Goal: Task Accomplishment & Management: Use online tool/utility

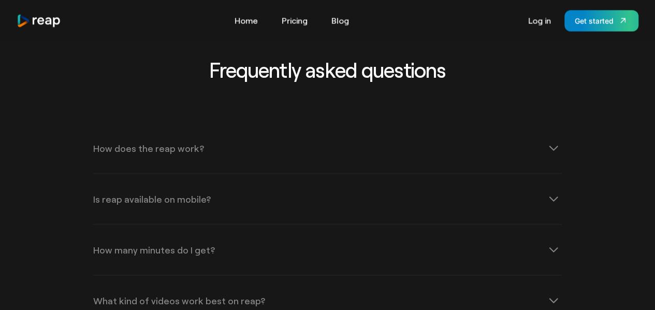
scroll to position [3157, 0]
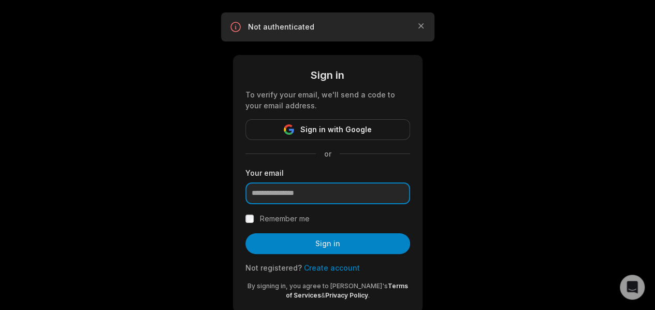
click at [314, 195] on input "email" at bounding box center [327, 193] width 165 height 22
paste input "**********"
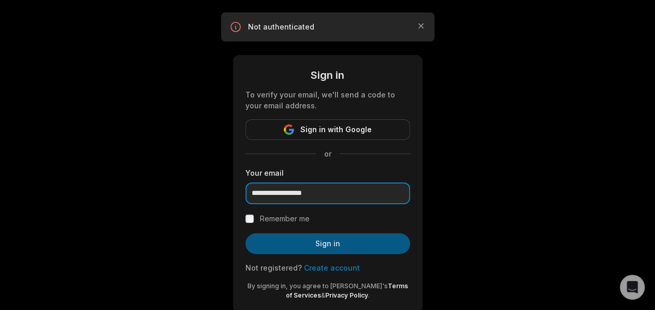
type input "**********"
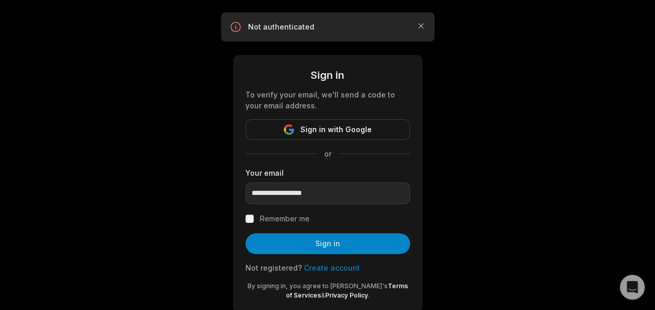
click at [283, 241] on button "Sign in" at bounding box center [327, 243] width 165 height 21
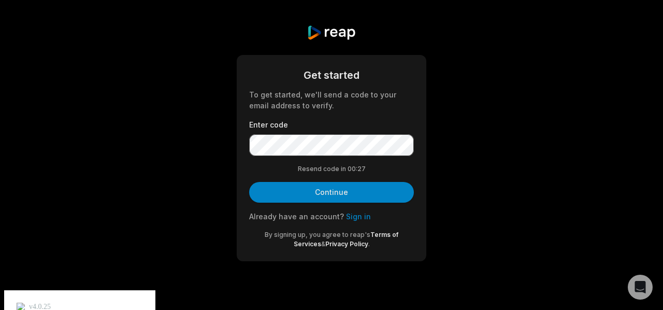
click at [321, 194] on button "Continue" at bounding box center [331, 192] width 165 height 21
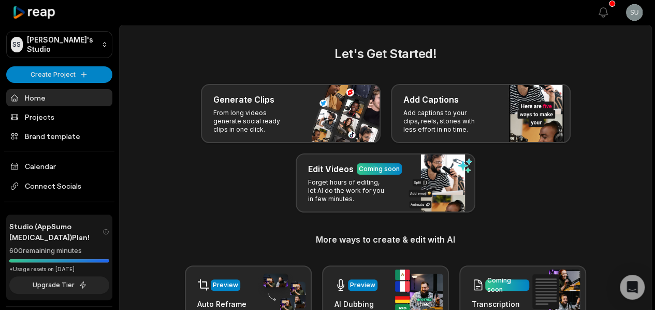
click at [207, 223] on div "Let's Get Started! Generate Clips From long videos generate social ready clips …" at bounding box center [385, 209] width 507 height 328
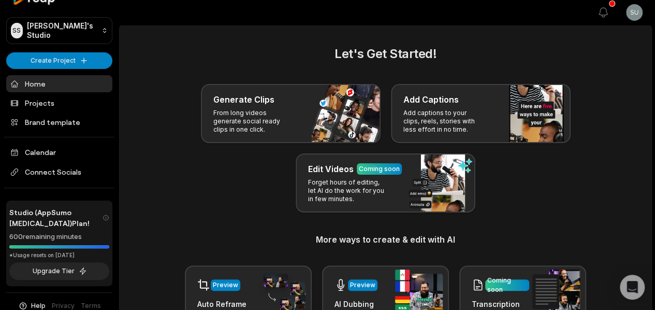
scroll to position [22, 0]
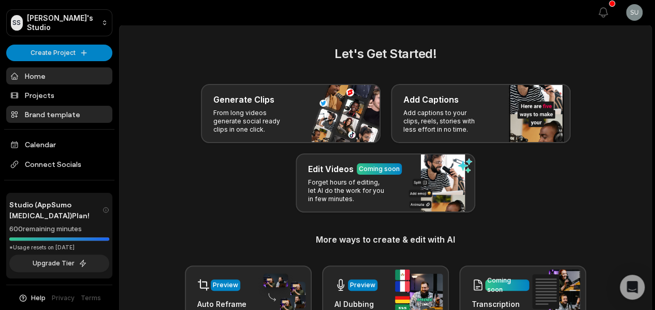
click at [81, 115] on link "Brand template" at bounding box center [59, 114] width 106 height 17
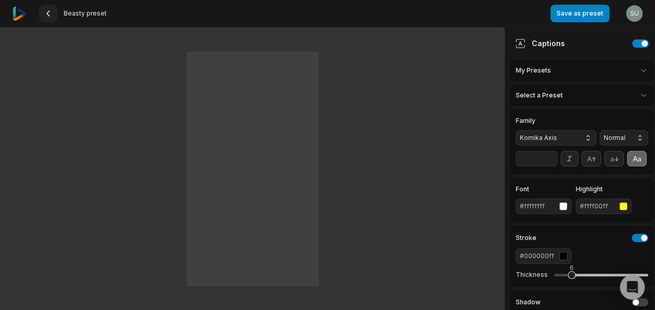
click at [51, 18] on button at bounding box center [48, 13] width 19 height 19
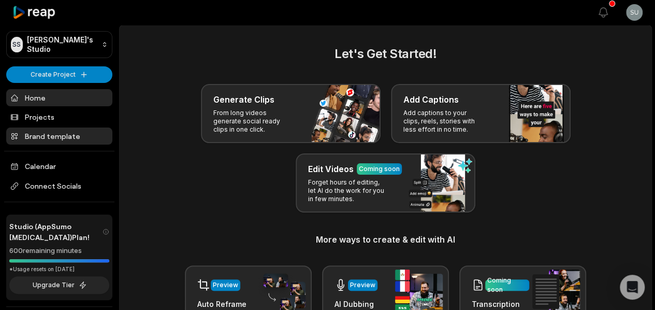
scroll to position [30, 0]
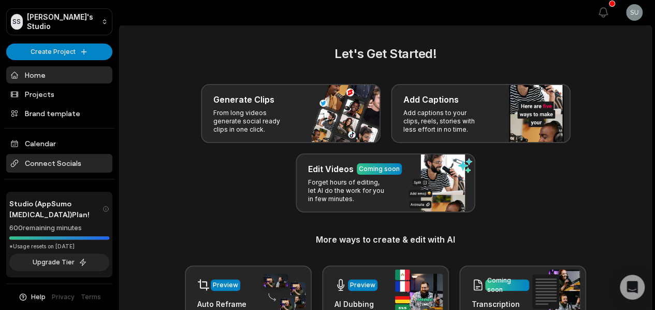
click at [69, 157] on span "Connect Socials" at bounding box center [59, 163] width 106 height 19
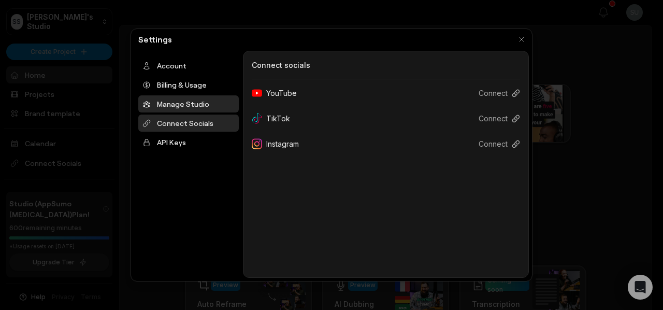
click at [189, 107] on div "Manage Studio" at bounding box center [188, 103] width 100 height 17
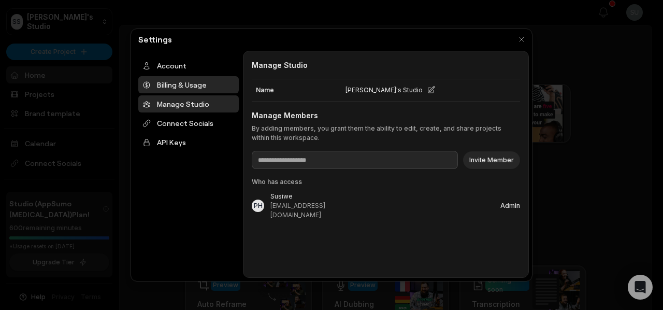
click at [196, 85] on div "Billing & Usage" at bounding box center [188, 84] width 100 height 17
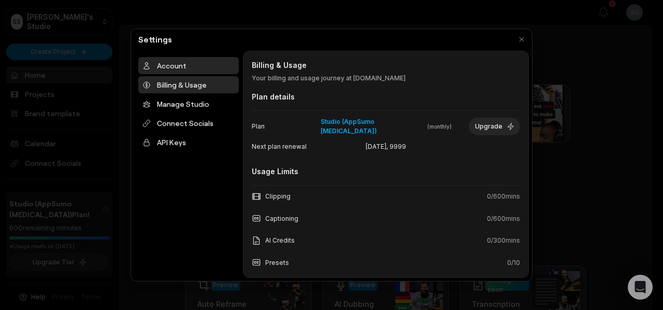
click at [189, 65] on div "Account" at bounding box center [188, 65] width 100 height 17
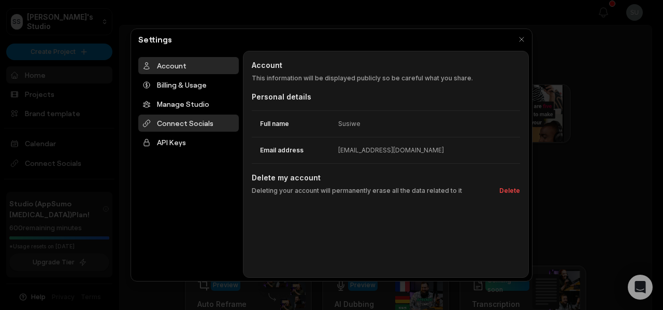
click at [192, 121] on div "Connect Socials" at bounding box center [188, 122] width 100 height 17
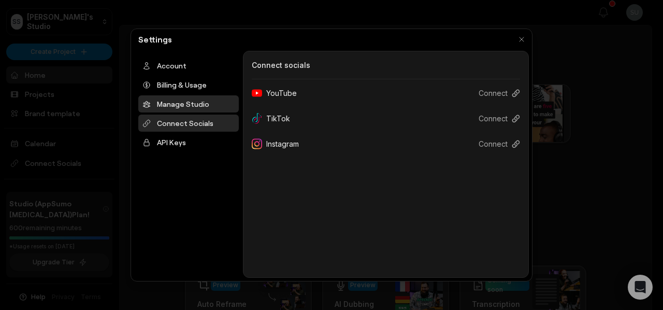
click at [193, 108] on div "Manage Studio" at bounding box center [188, 103] width 100 height 17
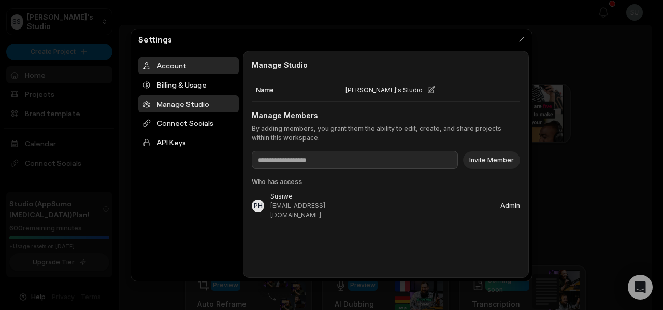
click at [189, 63] on div "Account" at bounding box center [188, 65] width 100 height 17
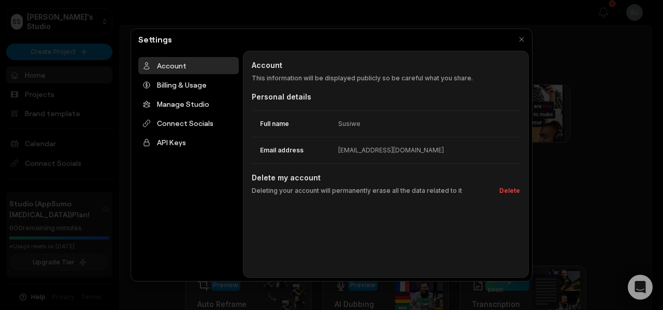
click at [340, 145] on div "susiwe6@nicheful.io" at bounding box center [391, 149] width 106 height 9
click at [346, 150] on div "susiwe6@nicheful.io" at bounding box center [391, 149] width 106 height 9
click at [187, 132] on ul "Account Billing & Usage Manage Studio Connect Socials API Keys" at bounding box center [188, 104] width 100 height 94
click at [519, 41] on button "button" at bounding box center [521, 39] width 14 height 14
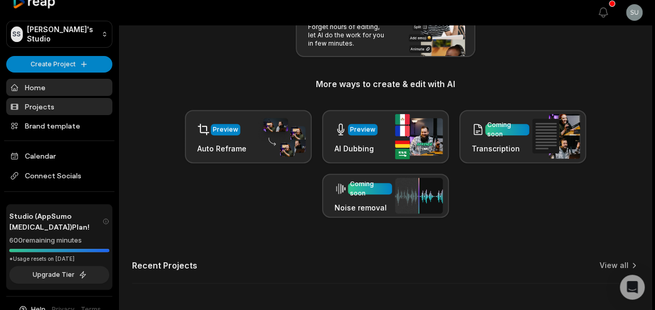
scroll to position [0, 0]
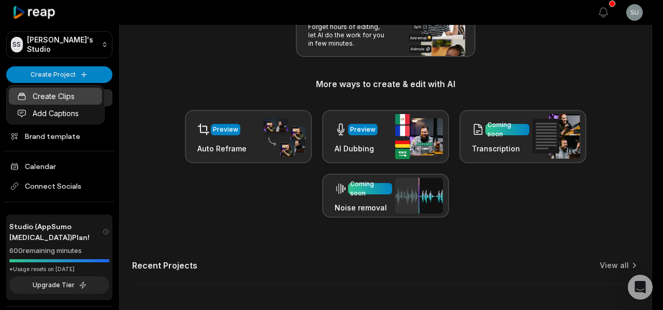
click at [75, 92] on link "Create Clips" at bounding box center [55, 95] width 93 height 17
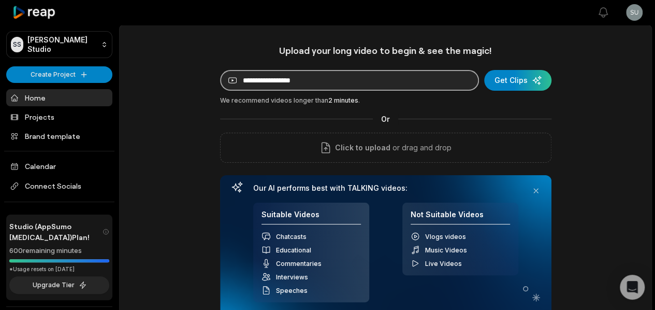
click at [302, 85] on input at bounding box center [349, 80] width 259 height 21
click at [318, 80] on input at bounding box center [349, 80] width 259 height 21
paste input "**********"
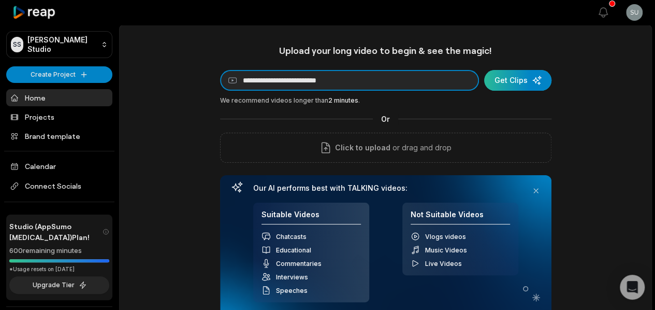
type input "**********"
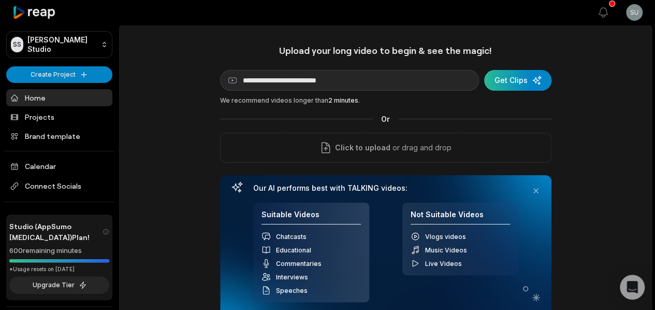
click at [522, 78] on div "submit" at bounding box center [517, 80] width 67 height 21
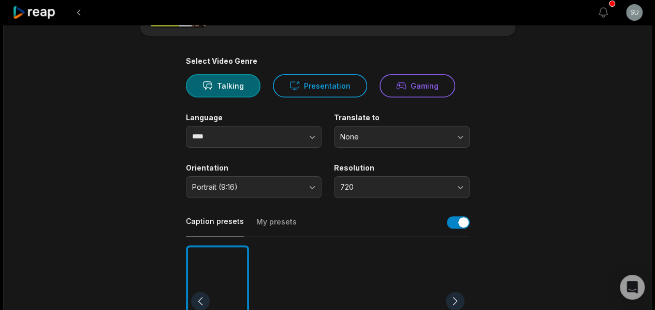
scroll to position [104, 0]
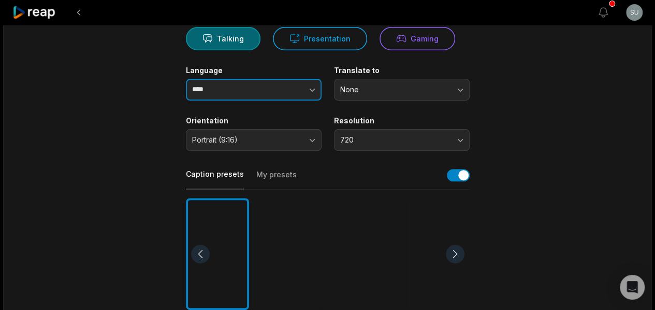
click at [217, 100] on input "****" at bounding box center [254, 90] width 136 height 22
click at [313, 83] on button "button" at bounding box center [291, 90] width 59 height 22
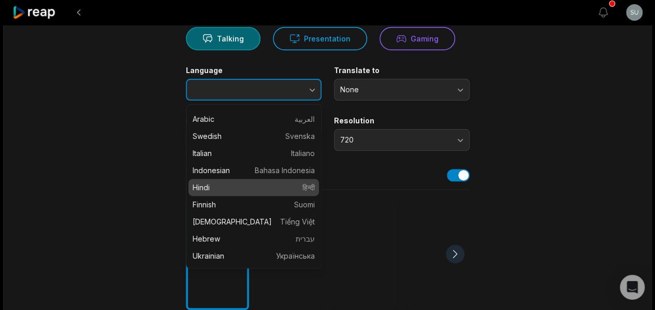
scroll to position [259, 0]
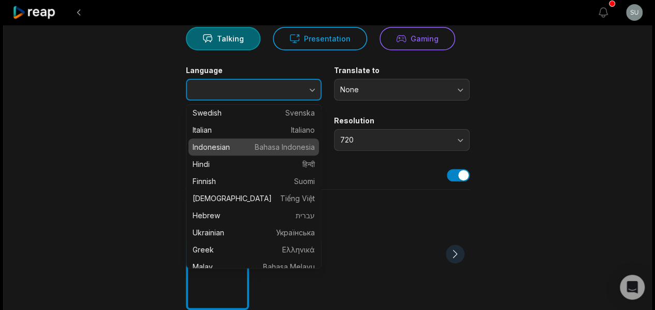
type input "**********"
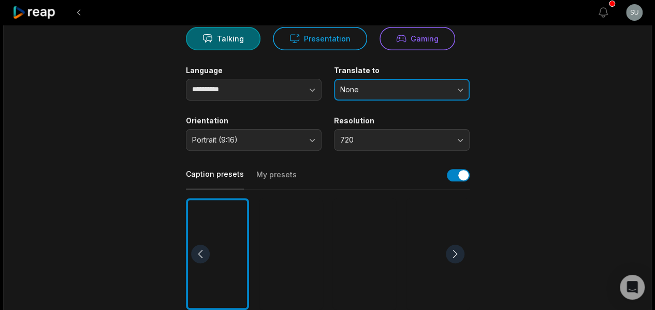
click at [452, 82] on button "None" at bounding box center [402, 90] width 136 height 22
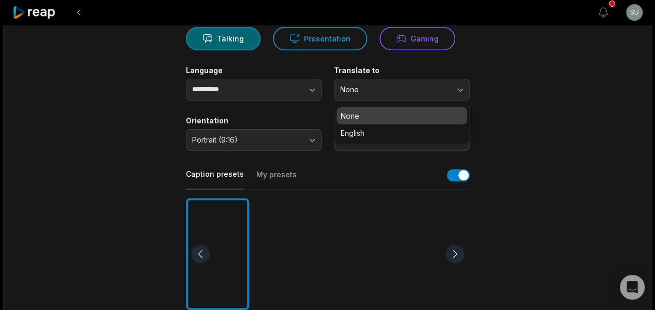
click at [503, 86] on main "**********" at bounding box center [327, 252] width 501 height 629
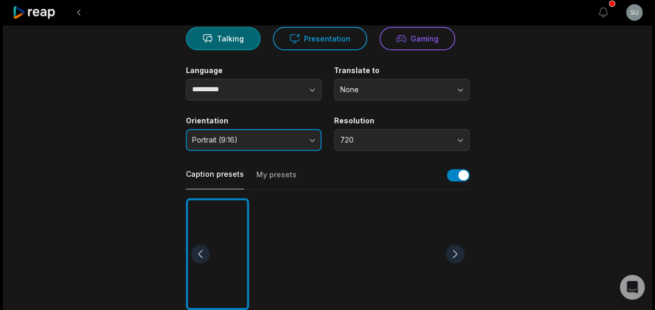
click at [313, 143] on button "Portrait (9:16)" at bounding box center [254, 140] width 136 height 22
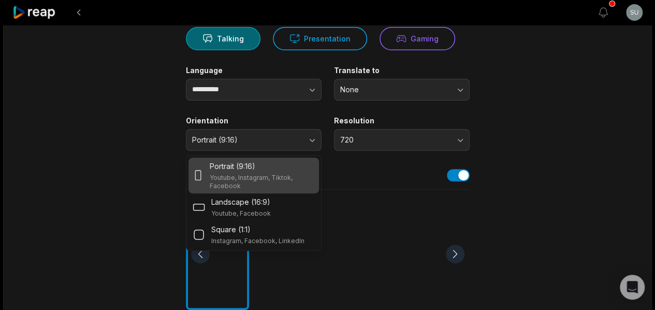
click at [537, 131] on main "**********" at bounding box center [327, 252] width 501 height 629
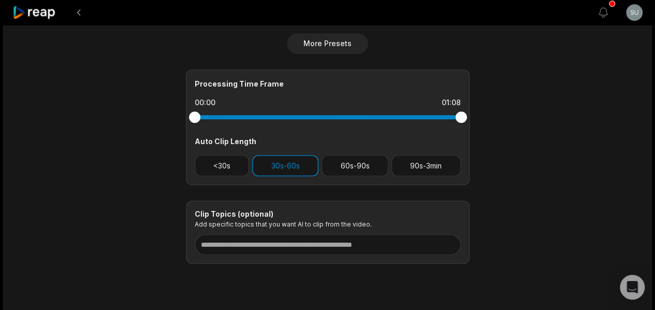
scroll to position [435, 0]
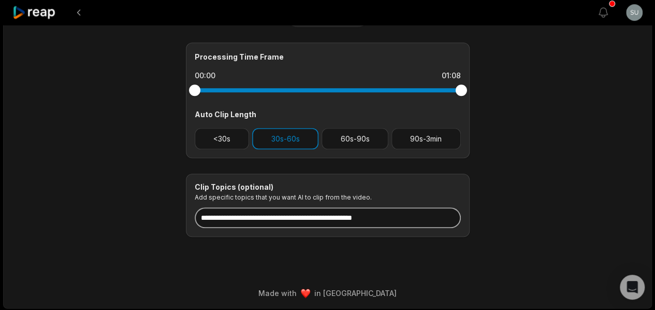
click at [327, 215] on input at bounding box center [328, 217] width 266 height 21
click at [352, 207] on input at bounding box center [328, 217] width 266 height 21
click at [358, 220] on input at bounding box center [328, 217] width 266 height 21
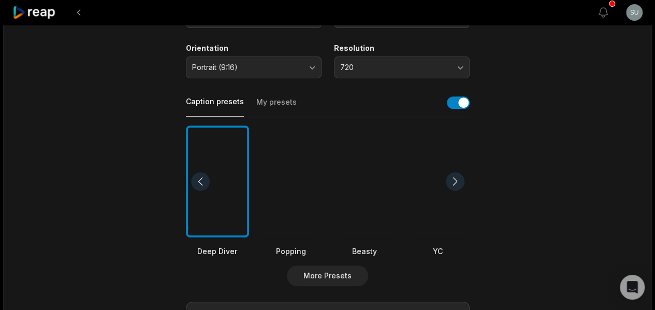
scroll to position [0, 0]
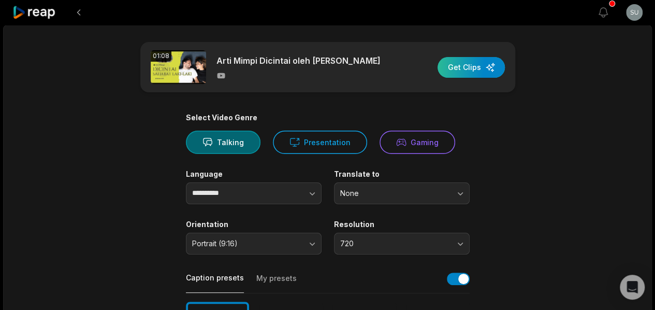
click at [478, 70] on div "button" at bounding box center [470, 67] width 67 height 21
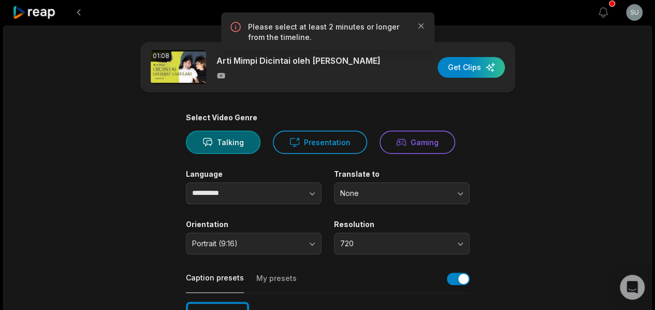
click at [420, 24] on icon "button" at bounding box center [421, 26] width 10 height 10
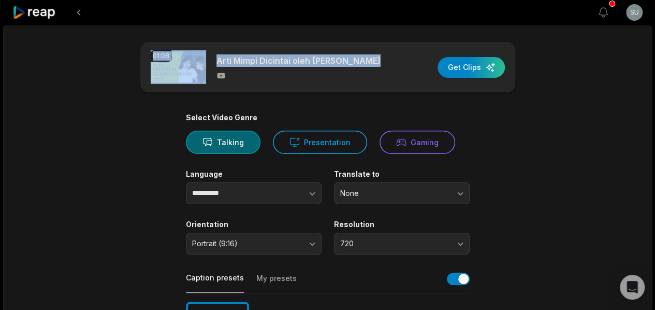
click at [211, 75] on div "01:08 Arti Mimpi Dicintai oleh Sahabat Laki-Laki" at bounding box center [266, 67] width 230 height 34
click at [228, 72] on div at bounding box center [298, 75] width 164 height 9
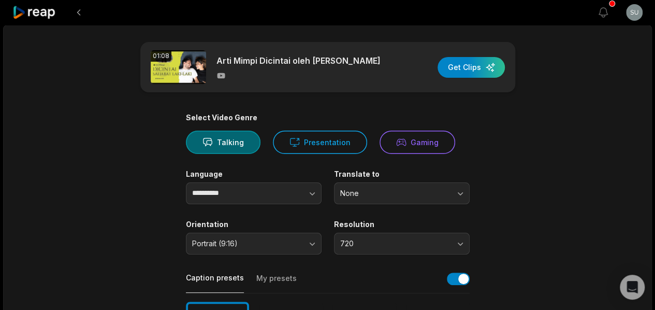
click at [172, 80] on img at bounding box center [178, 67] width 55 height 34
click at [88, 13] on div at bounding box center [304, 12] width 584 height 25
click at [85, 13] on button at bounding box center [78, 12] width 19 height 19
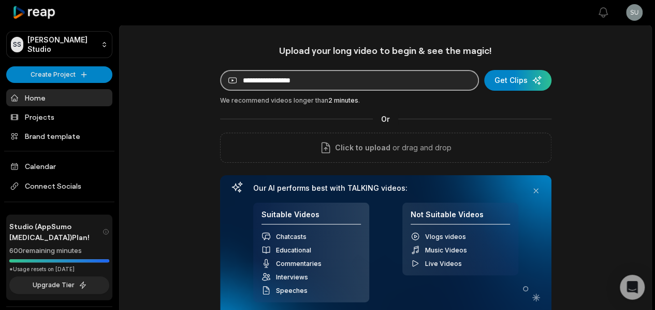
click at [315, 86] on input at bounding box center [349, 80] width 259 height 21
paste input "**********"
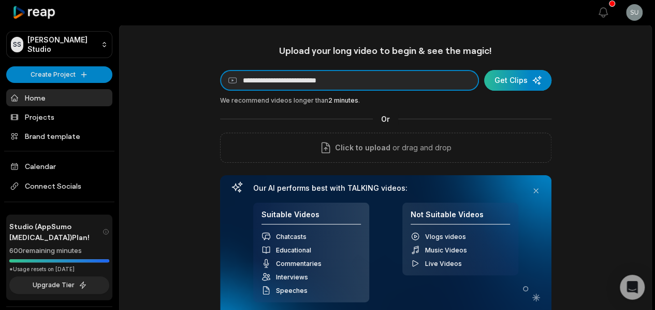
type input "**********"
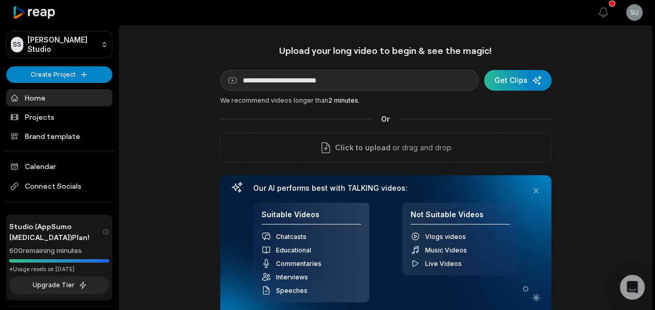
click at [511, 86] on div "submit" at bounding box center [517, 80] width 67 height 21
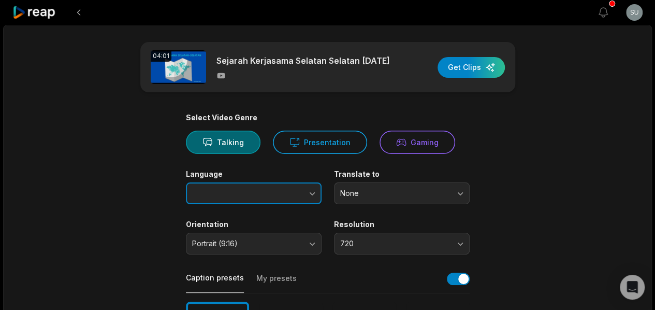
click at [313, 195] on icon "button" at bounding box center [312, 193] width 10 height 10
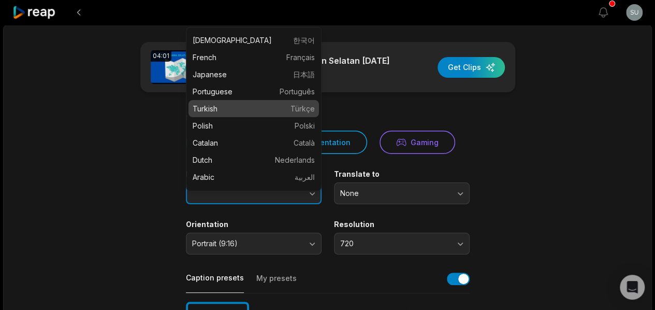
scroll to position [155, 0]
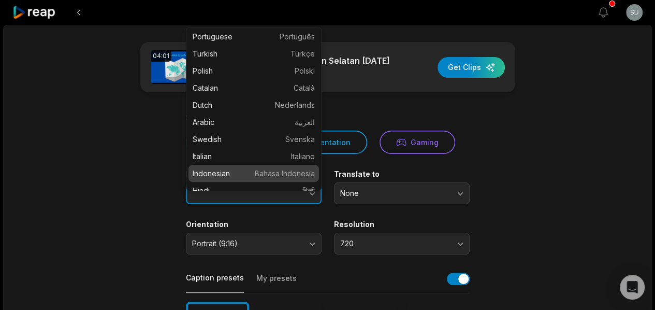
type input "**********"
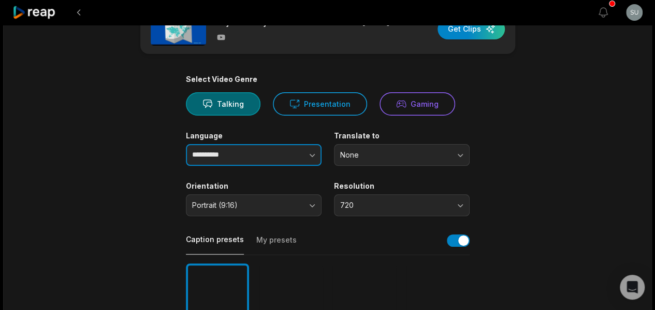
scroll to position [52, 0]
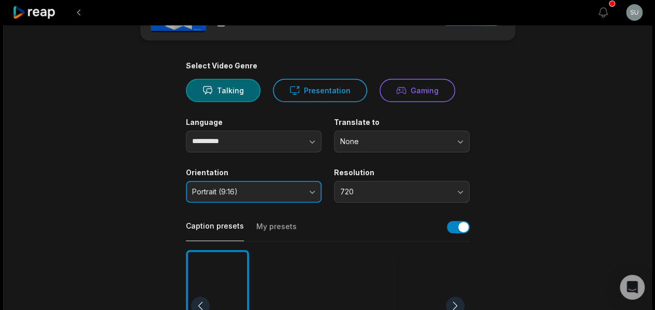
click at [312, 201] on button "Portrait (9:16)" at bounding box center [254, 192] width 136 height 22
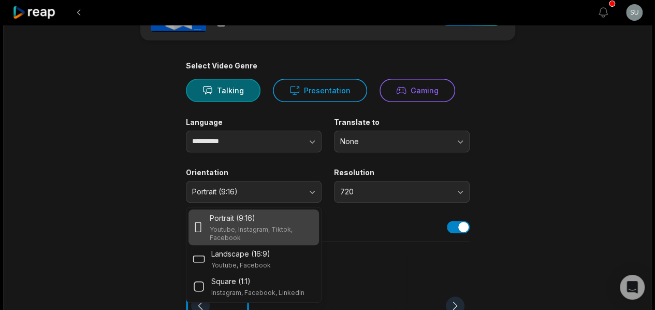
click at [150, 229] on main "**********" at bounding box center [327, 304] width 501 height 629
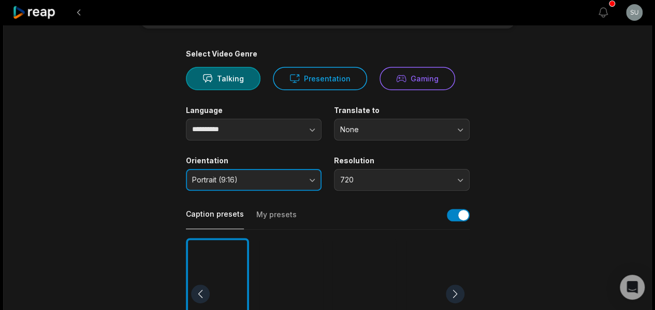
scroll to position [0, 0]
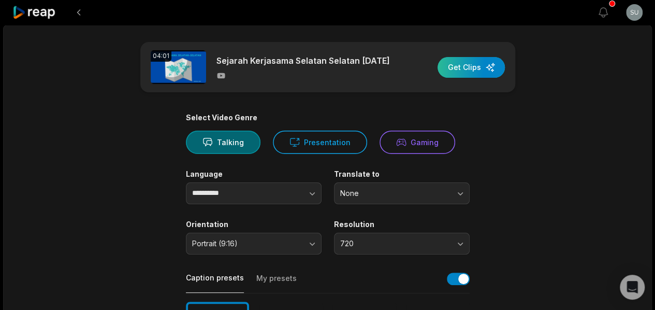
click at [465, 76] on div "button" at bounding box center [470, 67] width 67 height 21
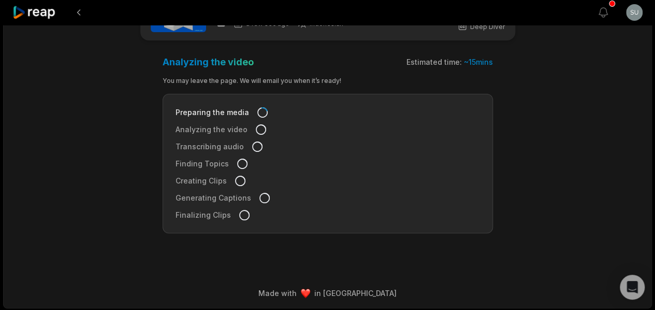
scroll to position [57, 0]
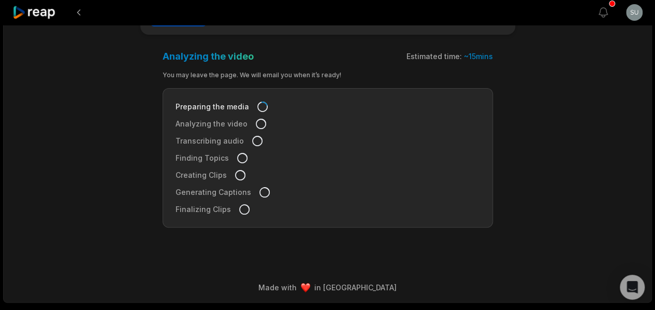
click at [521, 130] on main "04:01 Sejarah Kerjasama Selatan Selatan 19 Desember a few sec ago Indonesian id…" at bounding box center [327, 105] width 501 height 243
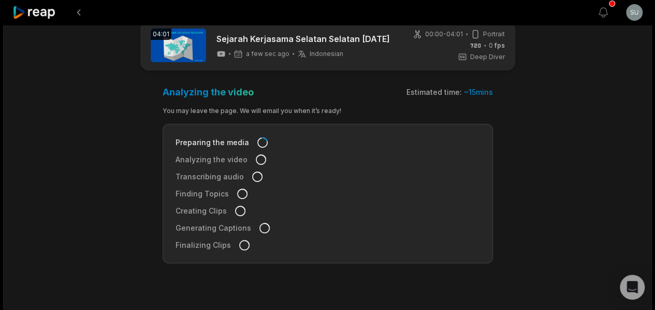
scroll to position [6, 0]
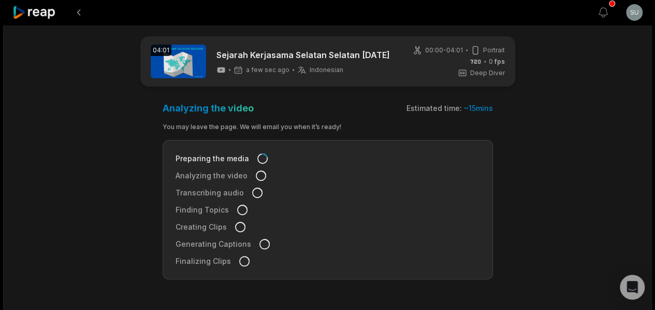
click at [558, 197] on main "04:01 Sejarah Kerjasama Selatan Selatan 19 Desember a few sec ago Indonesian id…" at bounding box center [327, 157] width 501 height 243
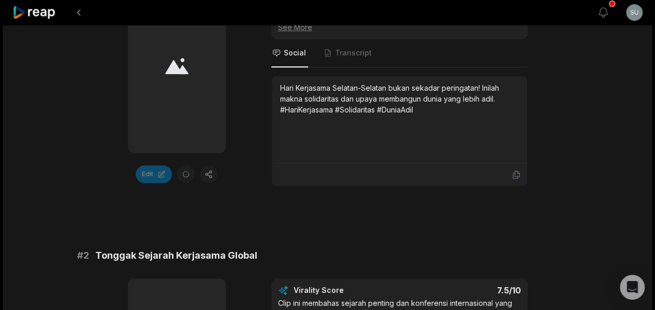
scroll to position [207, 0]
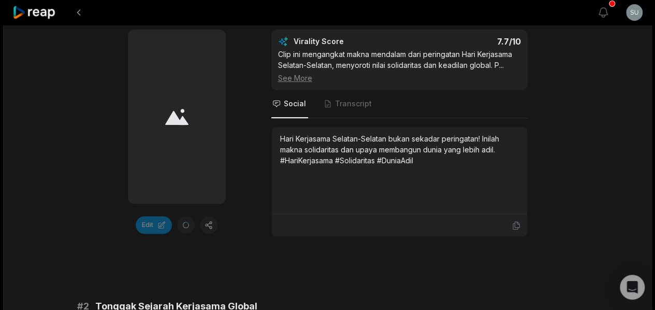
click at [252, 153] on div "Edit Virality Score 7.7 /10 Clip ini mengangkat makna mendalam dari peringatan …" at bounding box center [327, 133] width 501 height 207
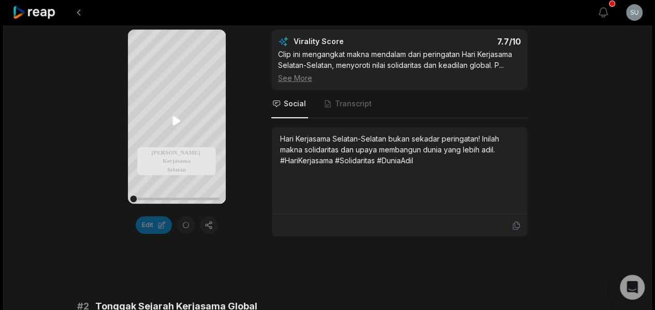
click at [175, 123] on icon at bounding box center [176, 120] width 8 height 9
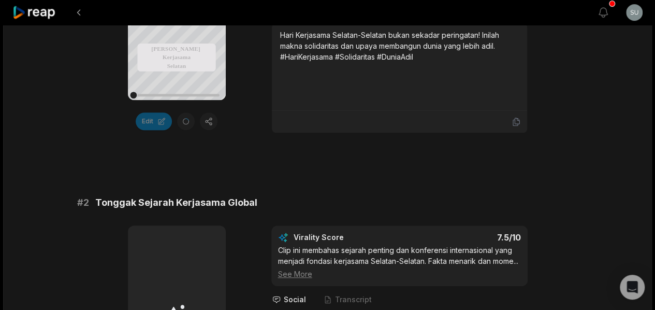
scroll to position [155, 0]
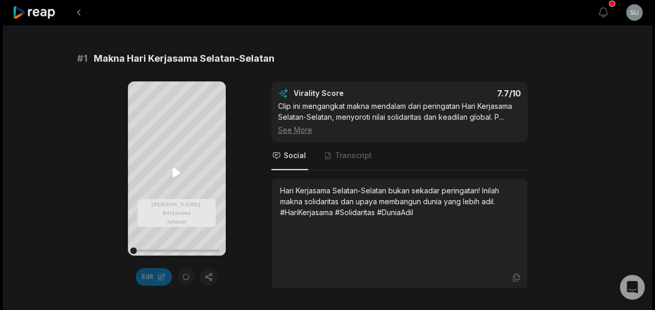
click at [175, 169] on icon at bounding box center [176, 172] width 8 height 9
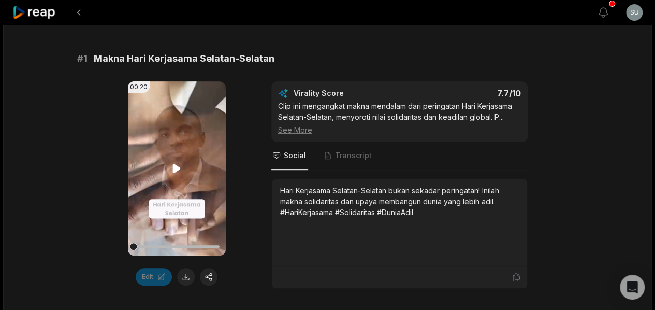
click at [203, 247] on div at bounding box center [177, 246] width 86 height 18
click at [174, 167] on icon at bounding box center [176, 168] width 12 height 12
click at [174, 170] on icon at bounding box center [176, 168] width 12 height 12
click at [174, 170] on icon at bounding box center [177, 168] width 8 height 9
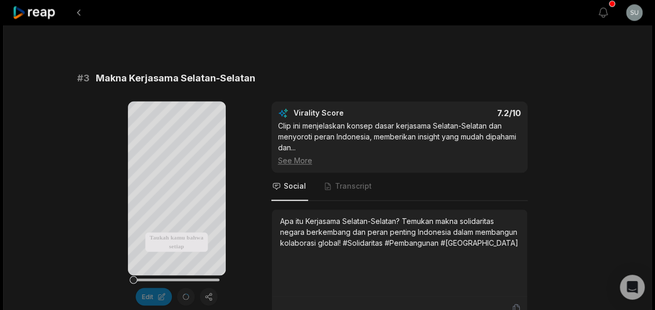
scroll to position [725, 0]
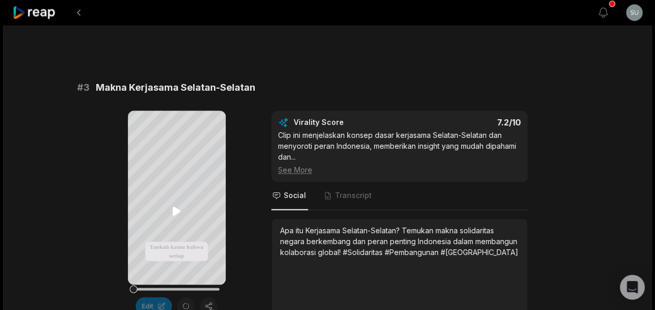
click at [175, 213] on icon at bounding box center [176, 210] width 8 height 9
click at [49, 253] on div "04:01 Sejarah Kerjasama Selatan Selatan 19 Desember 10 min ago Indonesian id 00…" at bounding box center [327, 311] width 649 height 2022
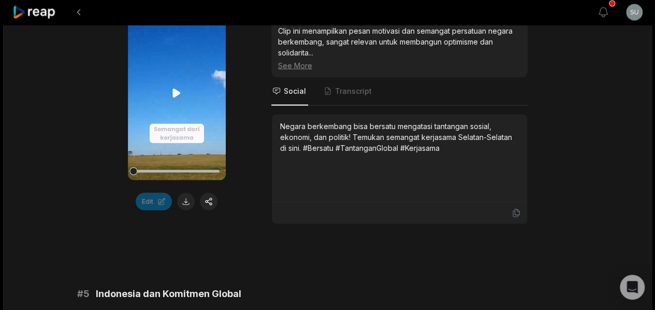
scroll to position [1087, 0]
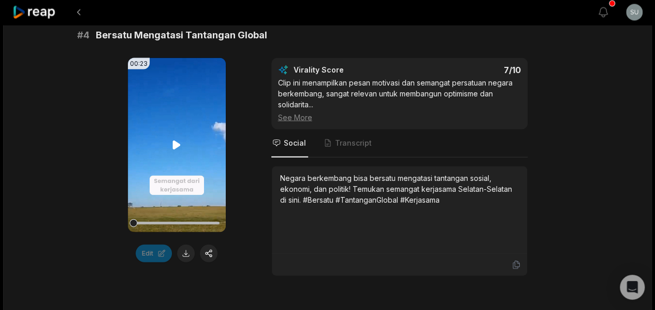
click at [176, 150] on icon at bounding box center [177, 145] width 8 height 9
click at [77, 193] on div "00:23 Your browser does not support mp4 format. Edit Virality Score 7 /10 Clip …" at bounding box center [327, 167] width 501 height 218
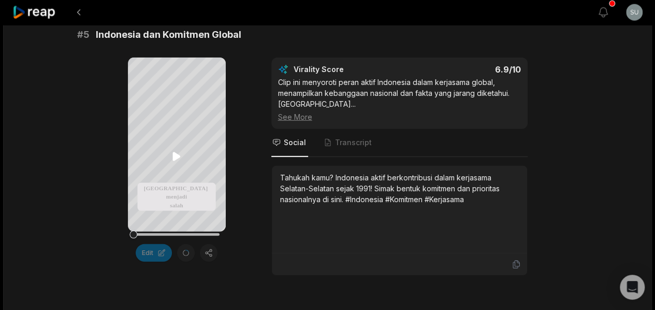
click at [178, 158] on icon at bounding box center [176, 156] width 8 height 9
click at [298, 122] on div "See More" at bounding box center [399, 116] width 243 height 11
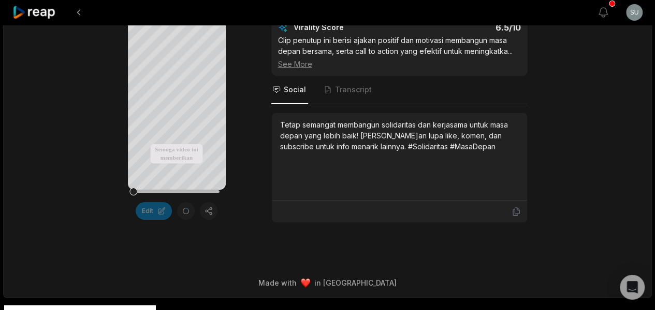
scroll to position [1296, 0]
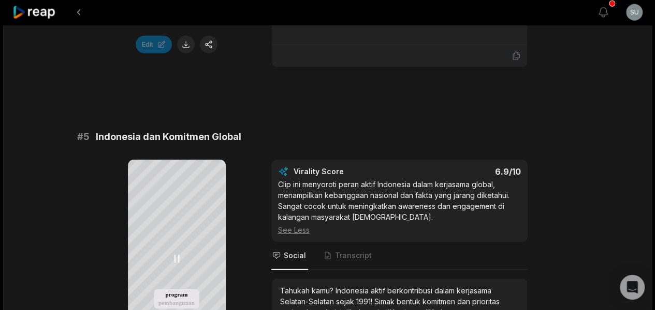
click at [180, 252] on icon at bounding box center [176, 258] width 12 height 12
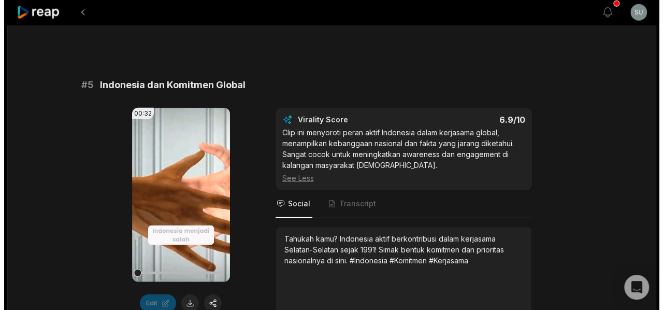
scroll to position [1503, 0]
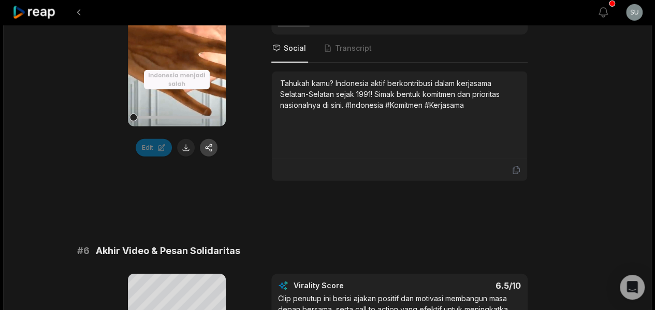
click at [213, 156] on button "button" at bounding box center [209, 148] width 18 height 18
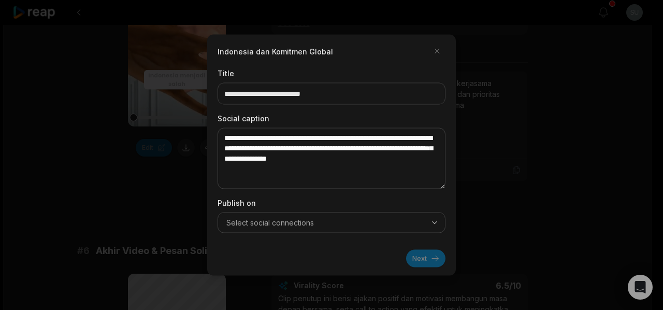
click at [332, 214] on button "Select social connections" at bounding box center [331, 222] width 228 height 21
click at [284, 242] on span "Connect Socials" at bounding box center [276, 244] width 50 height 9
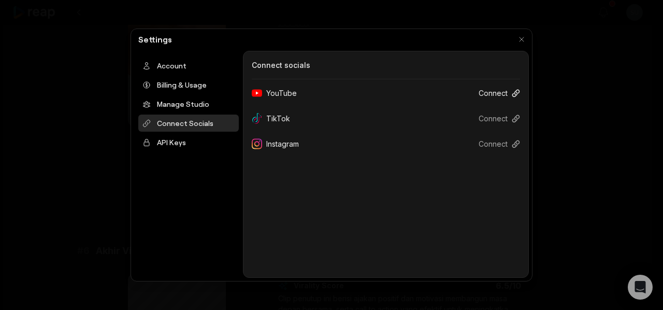
click at [488, 91] on button "Connect" at bounding box center [495, 92] width 50 height 19
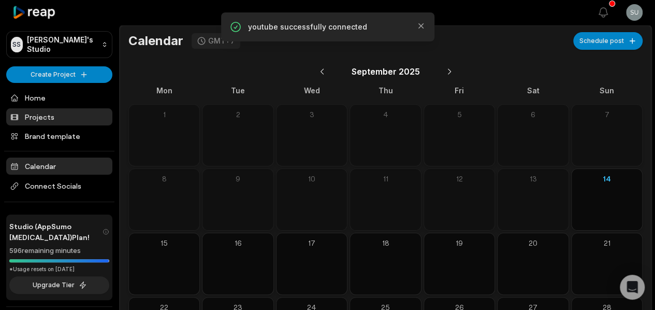
click at [57, 115] on link "Projects" at bounding box center [59, 116] width 106 height 17
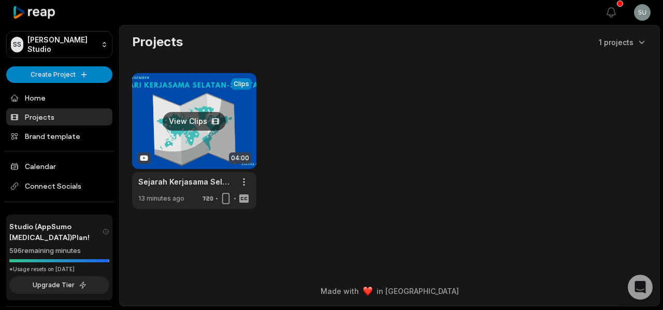
click at [208, 149] on link at bounding box center [194, 141] width 124 height 136
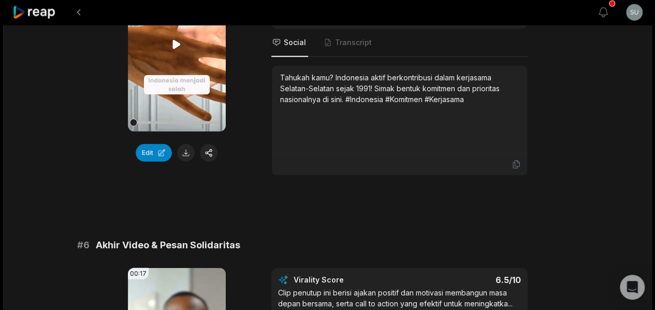
scroll to position [1357, 0]
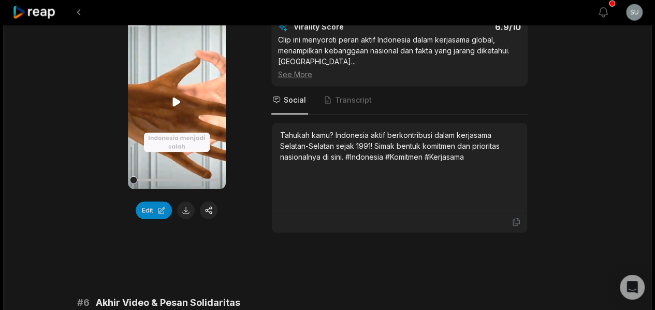
click at [175, 108] on icon at bounding box center [176, 102] width 12 height 12
click at [177, 108] on icon at bounding box center [176, 102] width 12 height 12
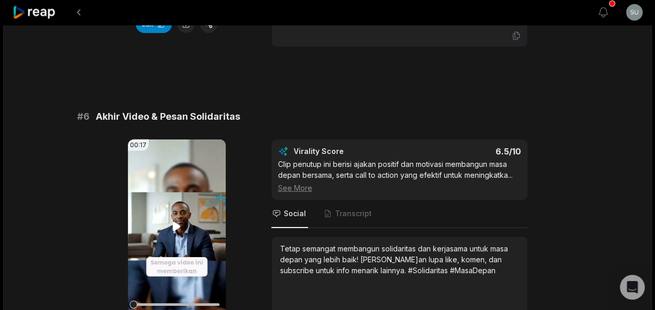
scroll to position [1615, 0]
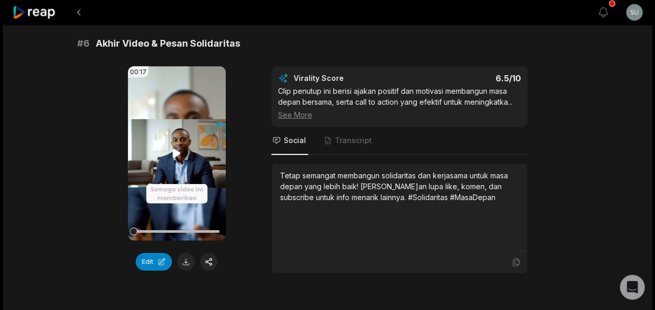
click at [175, 157] on icon at bounding box center [177, 153] width 8 height 9
click at [171, 159] on icon at bounding box center [176, 153] width 12 height 12
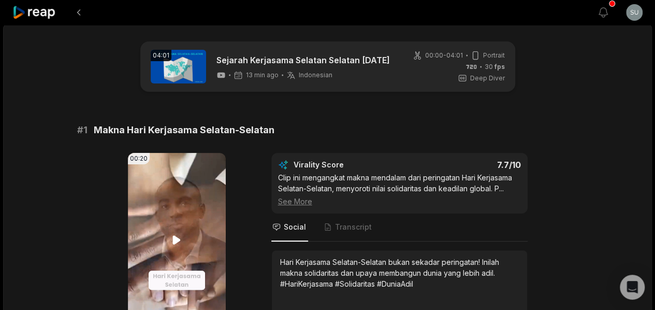
scroll to position [155, 0]
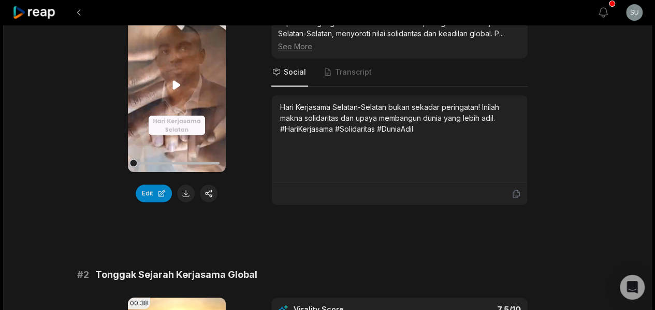
click at [166, 97] on video "Your browser does not support mp4 format." at bounding box center [177, 85] width 98 height 174
click at [175, 87] on icon at bounding box center [177, 84] width 4 height 7
click at [175, 87] on icon at bounding box center [177, 84] width 8 height 9
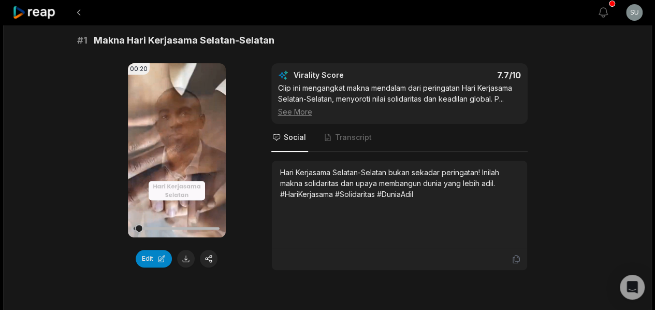
scroll to position [104, 0]
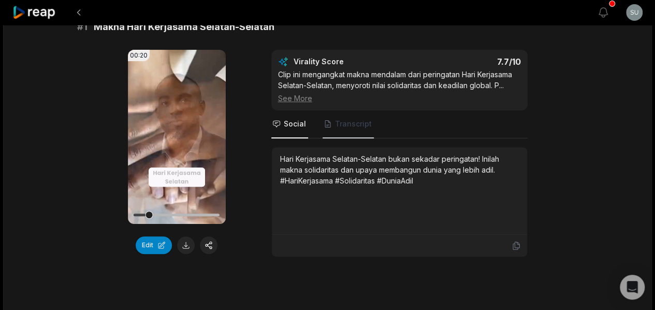
click at [339, 124] on span "Transcript" at bounding box center [353, 124] width 37 height 10
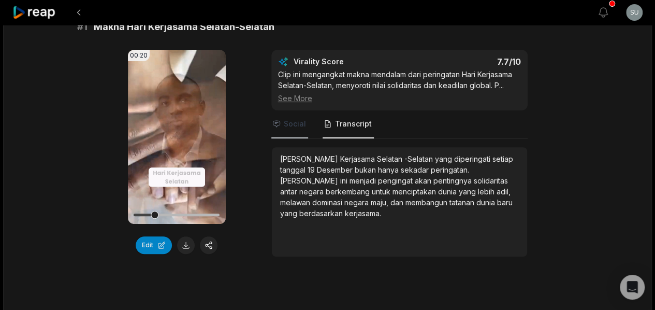
click at [299, 129] on span "Social" at bounding box center [295, 124] width 22 height 10
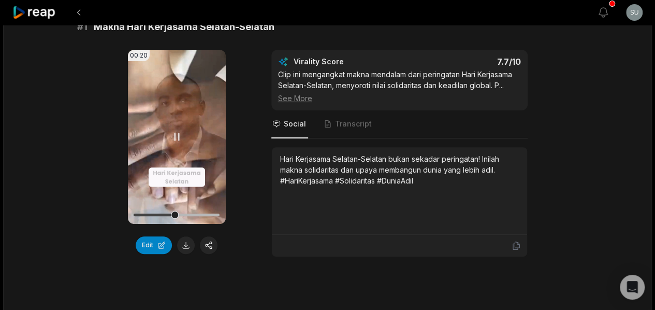
click at [171, 139] on icon at bounding box center [176, 136] width 12 height 12
click at [208, 249] on button "button" at bounding box center [209, 245] width 18 height 18
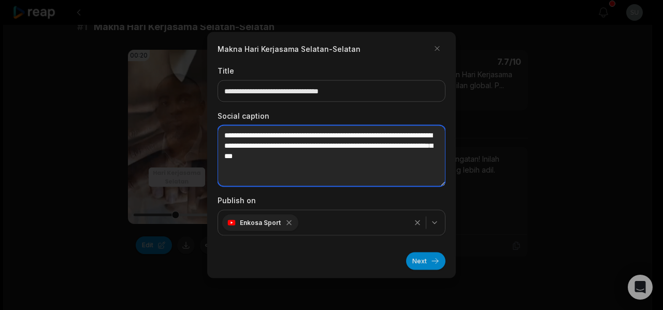
click at [327, 153] on textarea "**********" at bounding box center [331, 155] width 228 height 61
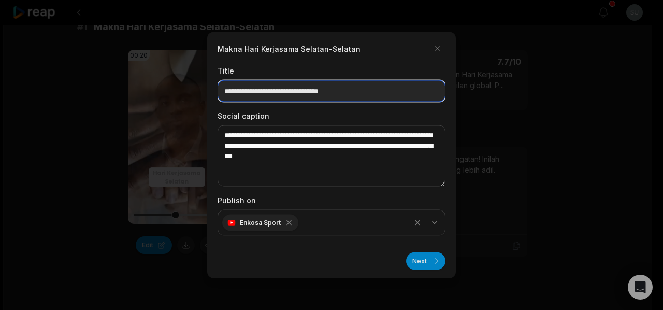
click at [301, 100] on input "**********" at bounding box center [331, 91] width 228 height 22
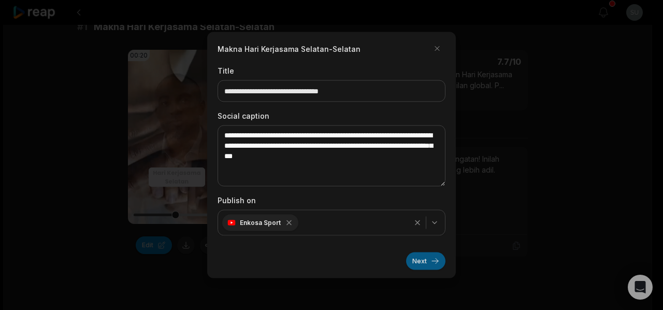
click at [430, 260] on button "Next" at bounding box center [425, 261] width 39 height 18
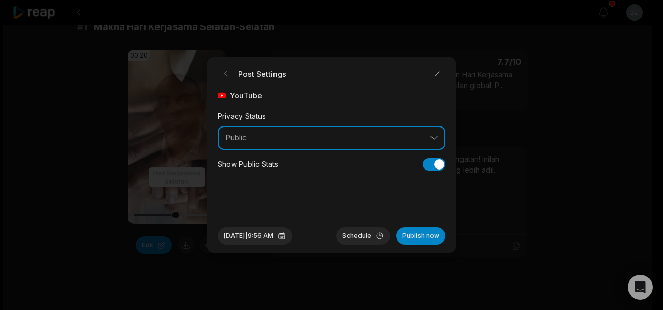
click at [336, 134] on span "Public" at bounding box center [324, 137] width 197 height 9
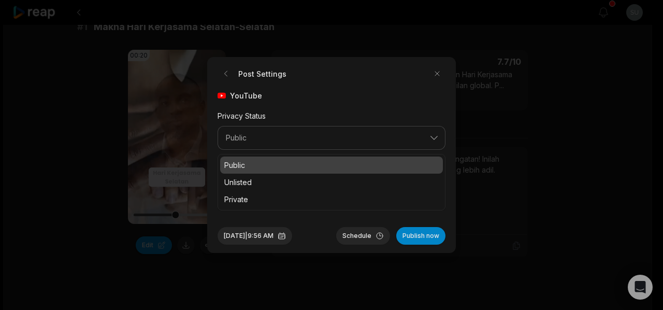
click at [289, 158] on div "Public" at bounding box center [331, 164] width 223 height 17
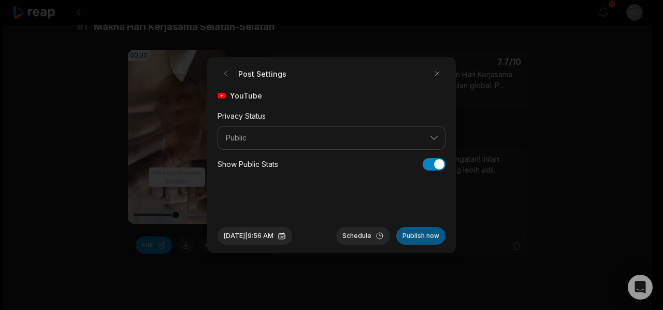
click at [426, 237] on button "Publish now" at bounding box center [420, 236] width 49 height 18
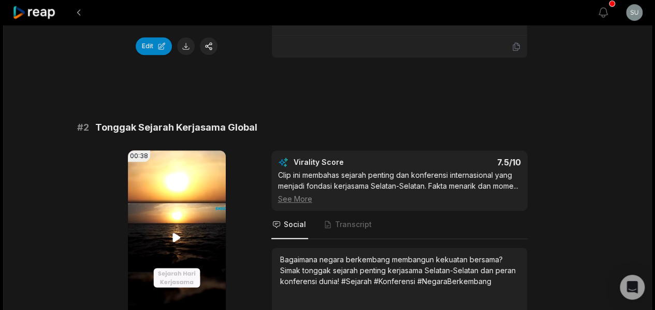
scroll to position [362, 0]
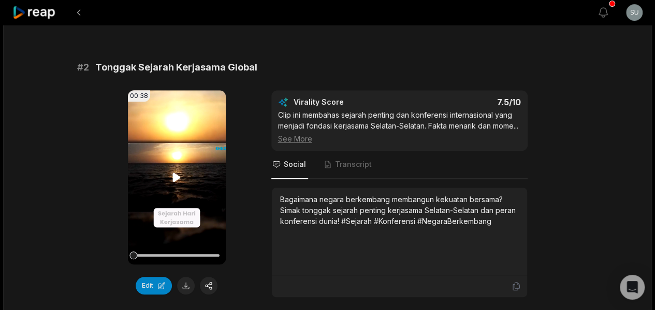
click at [172, 206] on video "Your browser does not support mp4 format." at bounding box center [177, 177] width 98 height 174
click at [176, 183] on icon at bounding box center [176, 177] width 12 height 12
click at [214, 286] on button "button" at bounding box center [209, 285] width 18 height 18
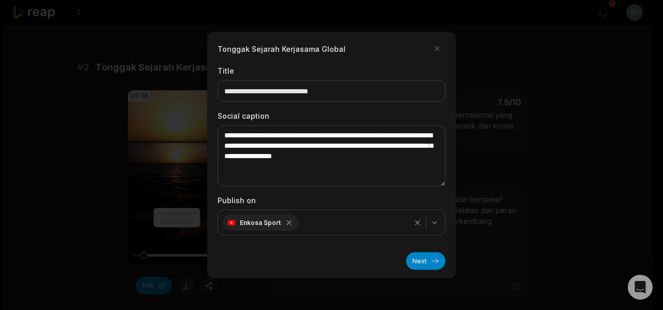
click at [435, 223] on icon "button" at bounding box center [434, 223] width 4 height 2
click at [421, 262] on button "Next" at bounding box center [425, 261] width 39 height 18
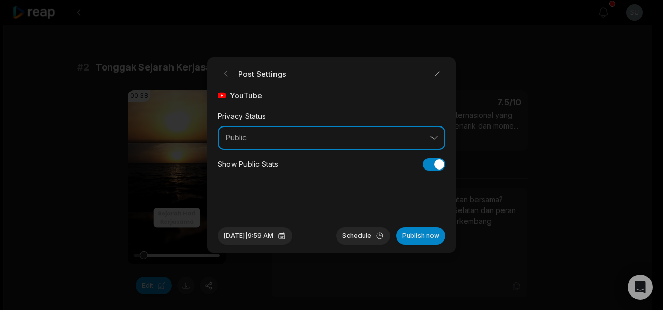
click at [297, 145] on button "Public" at bounding box center [331, 138] width 228 height 24
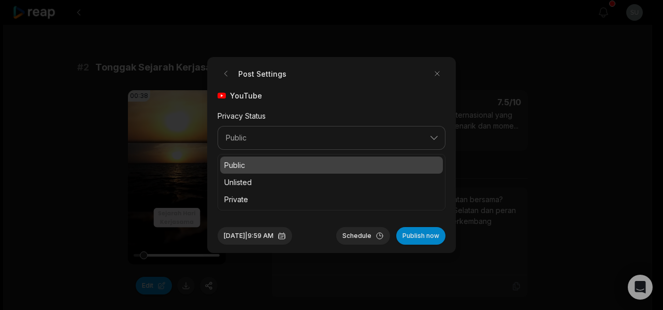
click at [266, 161] on p "Public" at bounding box center [331, 164] width 214 height 11
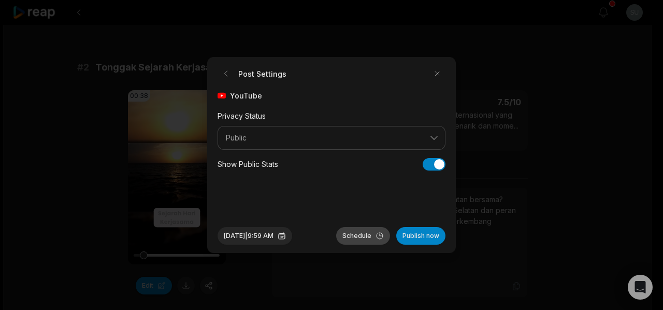
click at [369, 232] on button "Schedule" at bounding box center [363, 236] width 54 height 18
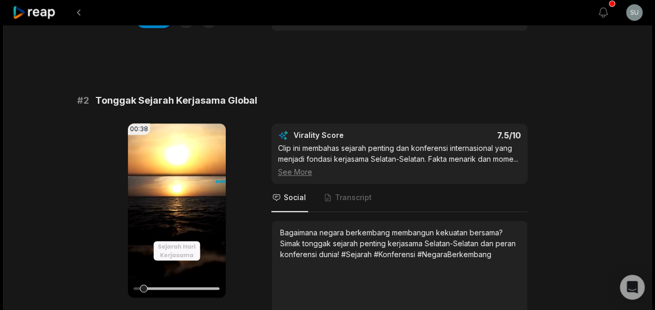
scroll to position [414, 0]
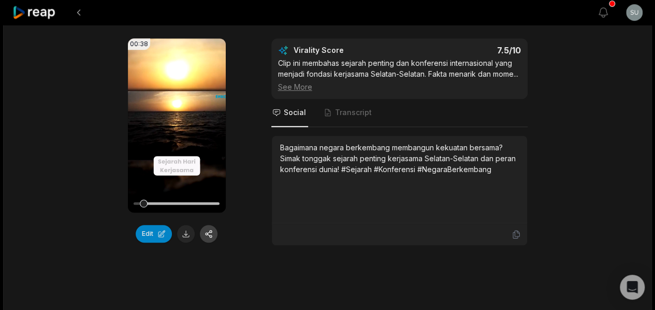
click at [206, 236] on button "button" at bounding box center [209, 234] width 18 height 18
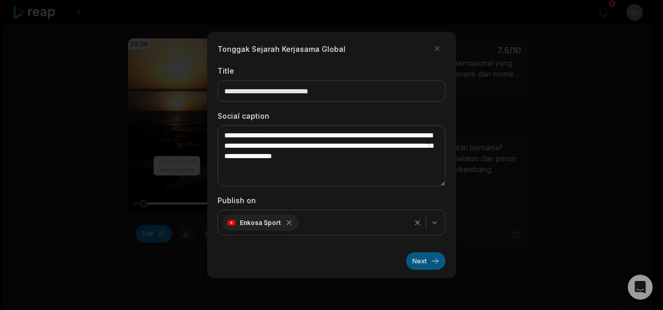
click at [435, 262] on button "Next" at bounding box center [425, 261] width 39 height 18
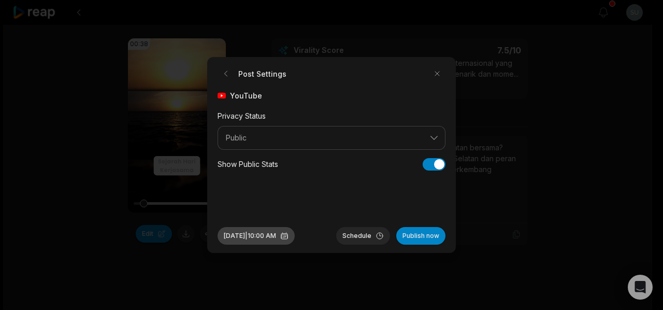
click at [295, 236] on button "Sep 14, 2025 | 10:00 AM" at bounding box center [255, 236] width 77 height 18
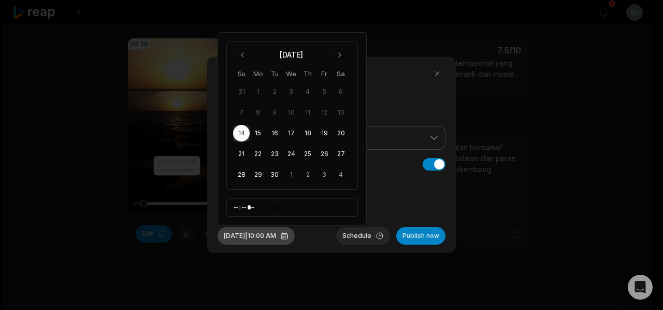
click at [295, 236] on button "Sep 14, 2025 | 10:00 AM" at bounding box center [255, 236] width 77 height 18
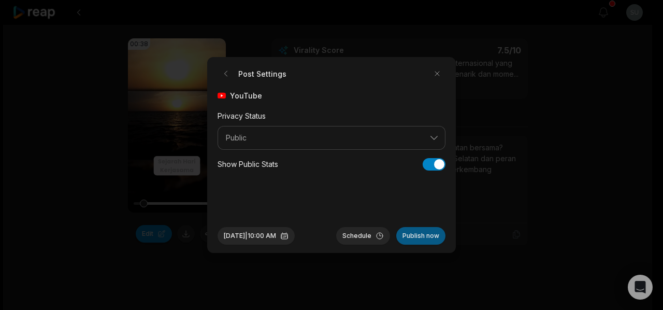
click at [428, 238] on button "Publish now" at bounding box center [420, 236] width 49 height 18
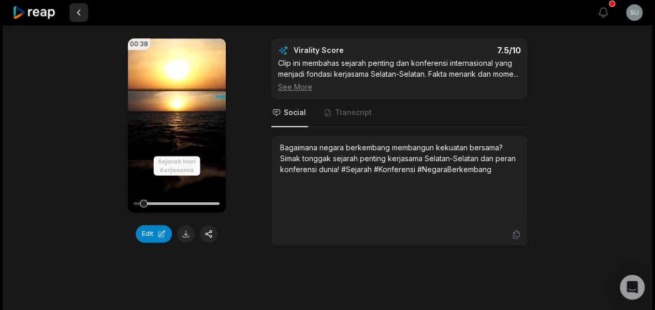
click at [78, 12] on button at bounding box center [78, 12] width 19 height 19
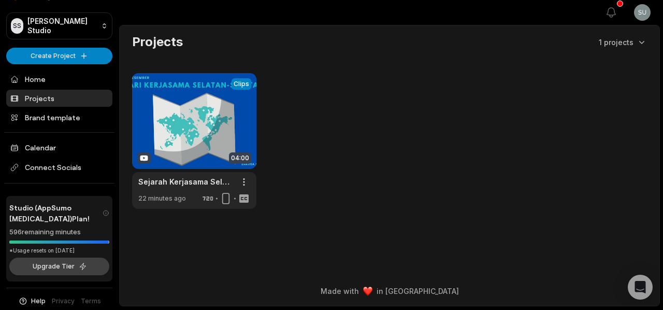
scroll to position [30, 0]
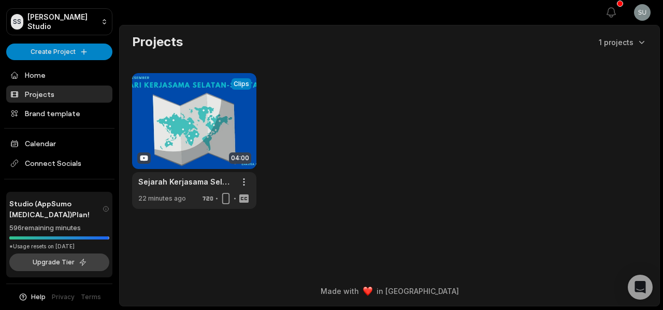
click at [68, 264] on button "Upgrade Tier" at bounding box center [59, 262] width 100 height 18
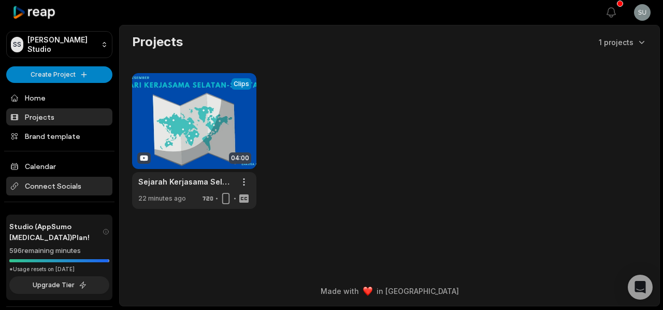
click at [53, 181] on span "Connect Socials" at bounding box center [59, 185] width 106 height 19
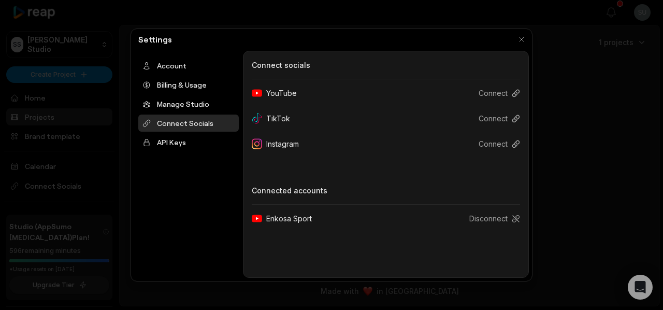
click at [332, 164] on div "Connect Socials Connect socials YouTube Connect TikTok Connect Instagram Connec…" at bounding box center [386, 164] width 286 height 227
click at [163, 103] on div "Manage Studio" at bounding box center [188, 103] width 100 height 17
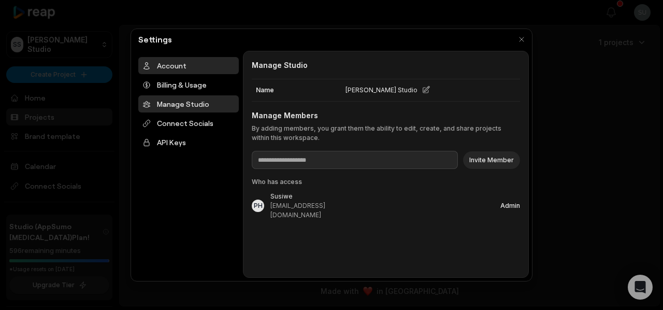
click at [206, 66] on div "Account" at bounding box center [188, 65] width 100 height 17
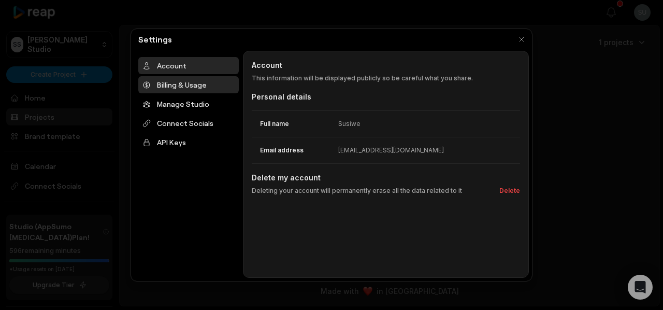
click at [193, 81] on div "Billing & Usage" at bounding box center [188, 84] width 100 height 17
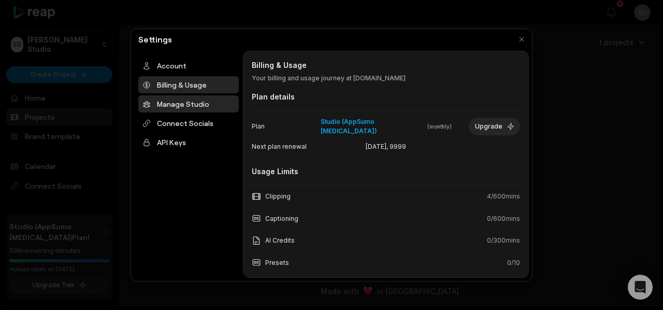
click at [192, 104] on div "Manage Studio" at bounding box center [188, 103] width 100 height 17
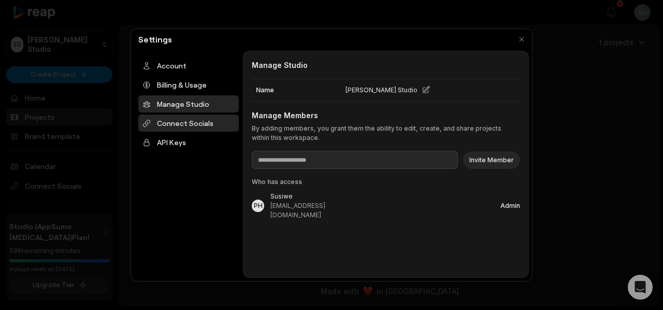
click at [187, 117] on div "Connect Socials" at bounding box center [188, 122] width 100 height 17
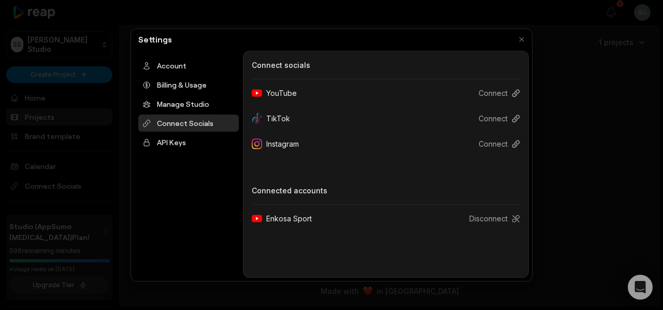
click at [189, 152] on div "Account Billing & Usage Manage Studio Connect Socials API Keys" at bounding box center [188, 164] width 109 height 227
click at [192, 145] on div "API Keys" at bounding box center [188, 142] width 100 height 17
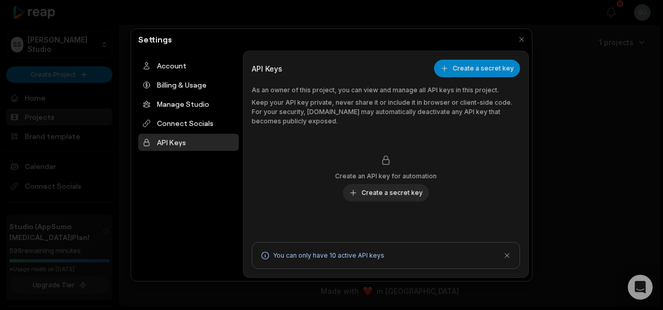
click at [181, 200] on div "Account Billing & Usage Manage Studio Connect Socials API Keys" at bounding box center [188, 164] width 109 height 227
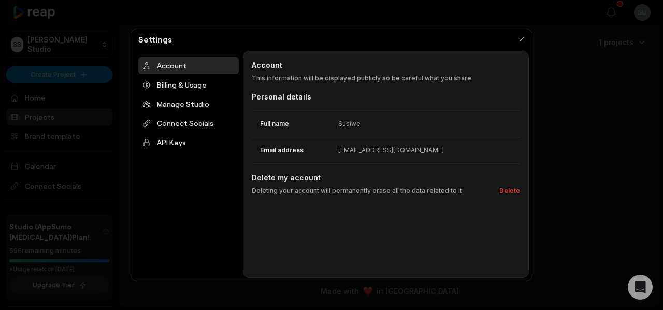
click at [90, 205] on div at bounding box center [331, 155] width 663 height 310
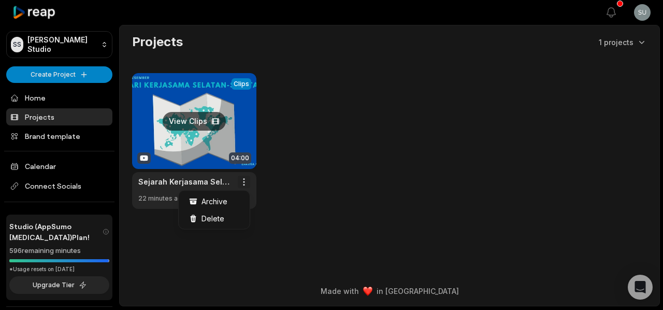
click at [249, 182] on html "SS Susiwe's Studio Create Project Home Projects Brand template Calendar Connect…" at bounding box center [331, 155] width 663 height 310
click at [292, 176] on html "SS Susiwe's Studio Create Project Home Projects Brand template Calendar Connect…" at bounding box center [331, 155] width 663 height 310
click at [241, 135] on link at bounding box center [194, 141] width 124 height 136
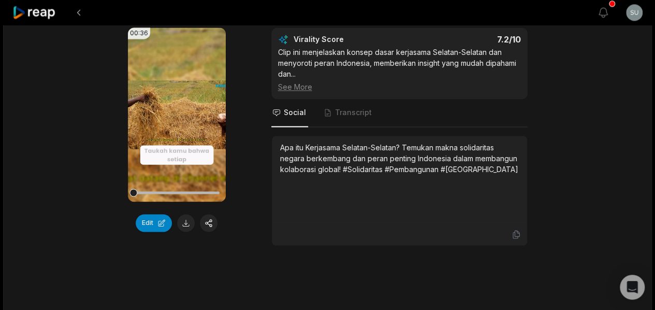
scroll to position [725, 0]
click at [178, 136] on video "Your browser does not support mp4 format." at bounding box center [177, 114] width 98 height 174
click at [179, 120] on icon at bounding box center [176, 114] width 12 height 12
click at [78, 8] on button at bounding box center [78, 12] width 19 height 19
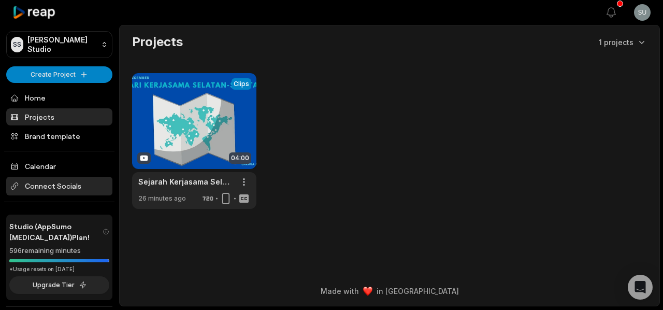
click at [72, 182] on span "Connect Socials" at bounding box center [59, 185] width 106 height 19
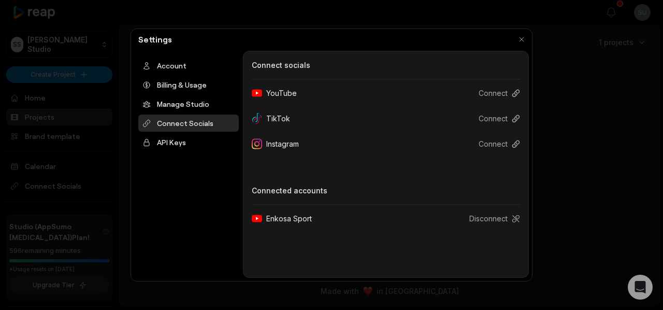
click at [197, 197] on div "Account Billing & Usage Manage Studio Connect Socials API Keys" at bounding box center [188, 164] width 109 height 227
click at [71, 161] on div at bounding box center [331, 155] width 663 height 310
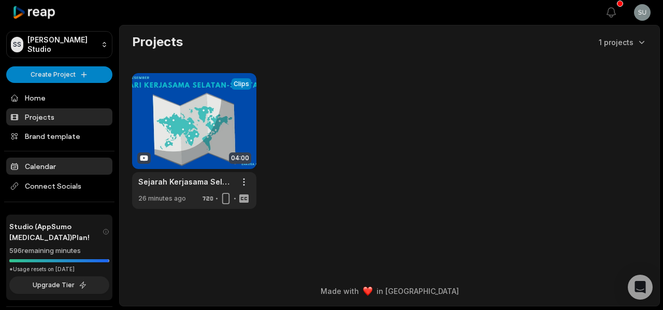
click at [68, 171] on link "Calendar" at bounding box center [59, 165] width 106 height 17
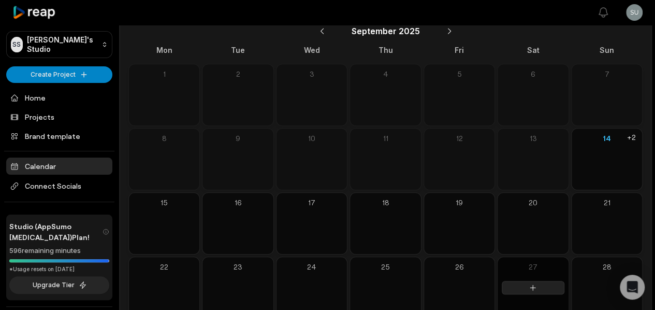
scroll to position [104, 0]
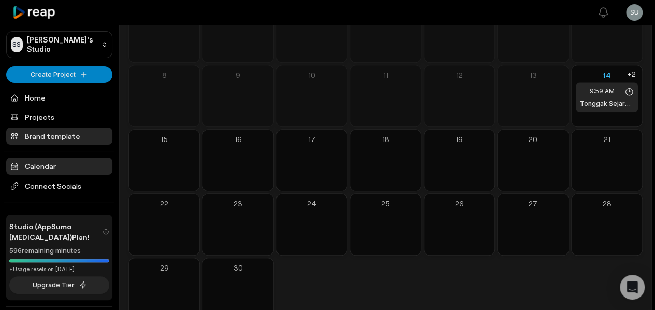
click at [71, 136] on link "Brand template" at bounding box center [59, 135] width 106 height 17
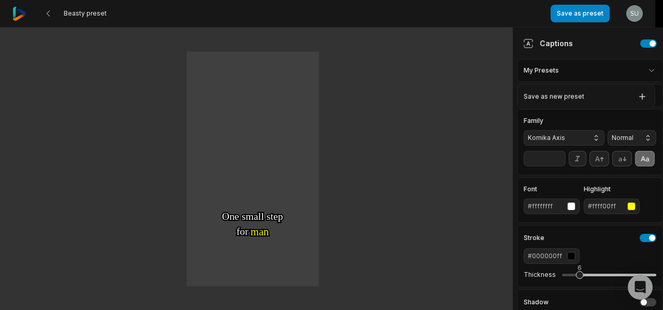
click at [578, 66] on html "Beasty preset Save as preset Open user menu One One small small step step for f…" at bounding box center [331, 155] width 663 height 310
click at [563, 72] on html "Beasty preset Save as preset Open user menu One One small small step step for f…" at bounding box center [331, 155] width 663 height 310
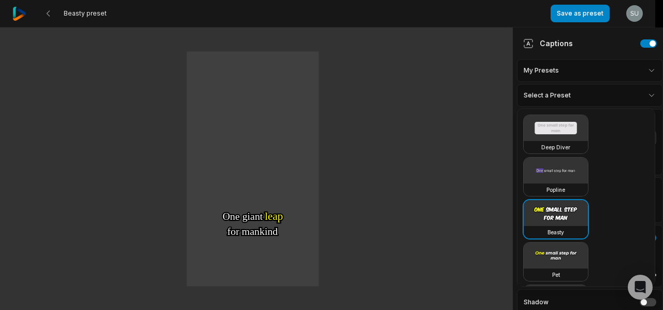
click at [565, 94] on html "Beasty preset Save as preset Open user menu One One small small step step for f…" at bounding box center [331, 155] width 663 height 310
click at [638, 97] on div "Select a Preset" at bounding box center [590, 95] width 146 height 23
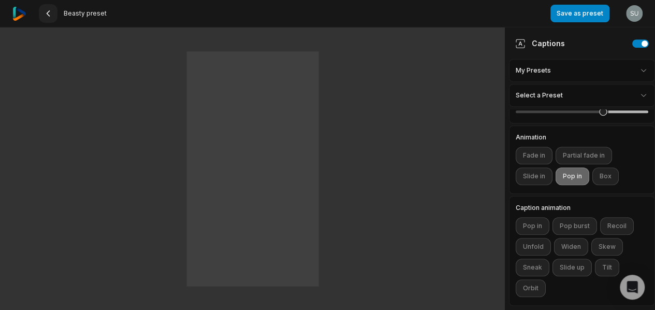
click at [47, 12] on icon at bounding box center [48, 13] width 8 height 8
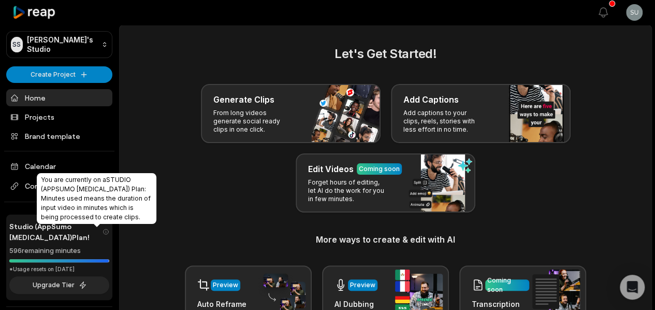
click at [83, 204] on span "You are currently on a STUDIO (APPSUMO [MEDICAL_DATA]) Plan : Minutes used mean…" at bounding box center [96, 197] width 110 height 45
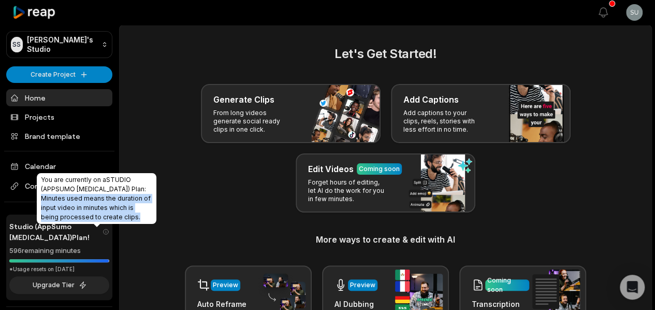
click at [83, 204] on span "You are currently on a STUDIO (APPSUMO [MEDICAL_DATA]) Plan : Minutes used mean…" at bounding box center [96, 197] width 110 height 45
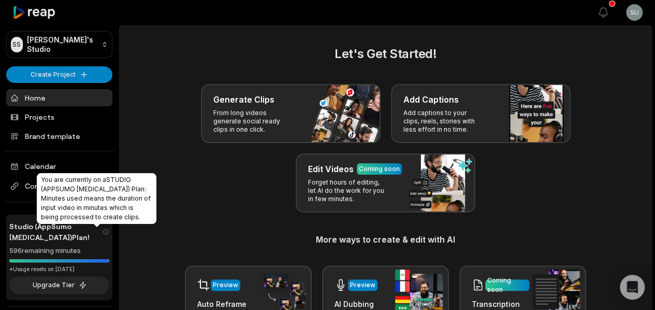
click at [189, 188] on div "Generate Clips From long videos generate social ready clips in one click. Add C…" at bounding box center [385, 148] width 507 height 128
